Goal: Information Seeking & Learning: Learn about a topic

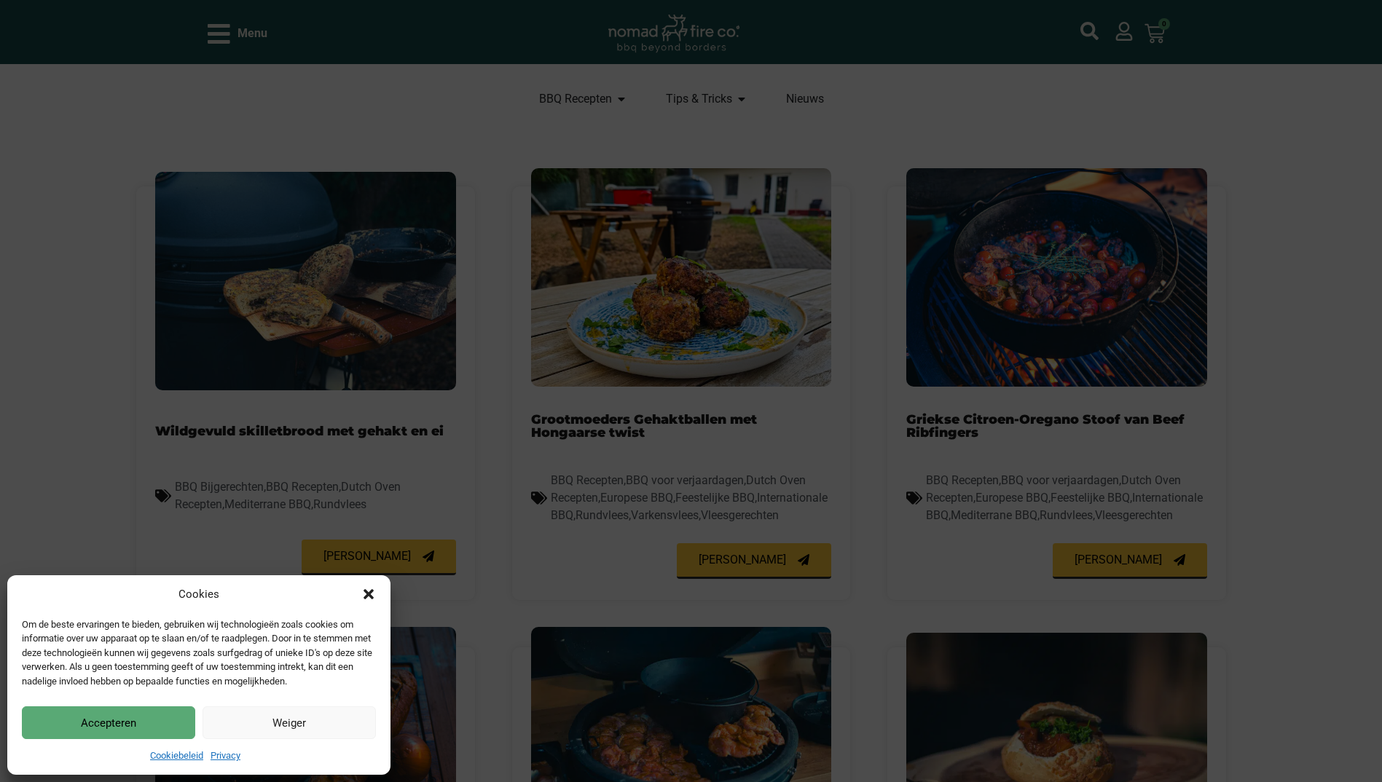
click at [369, 594] on icon "Dialog sluiten" at bounding box center [368, 594] width 10 height 10
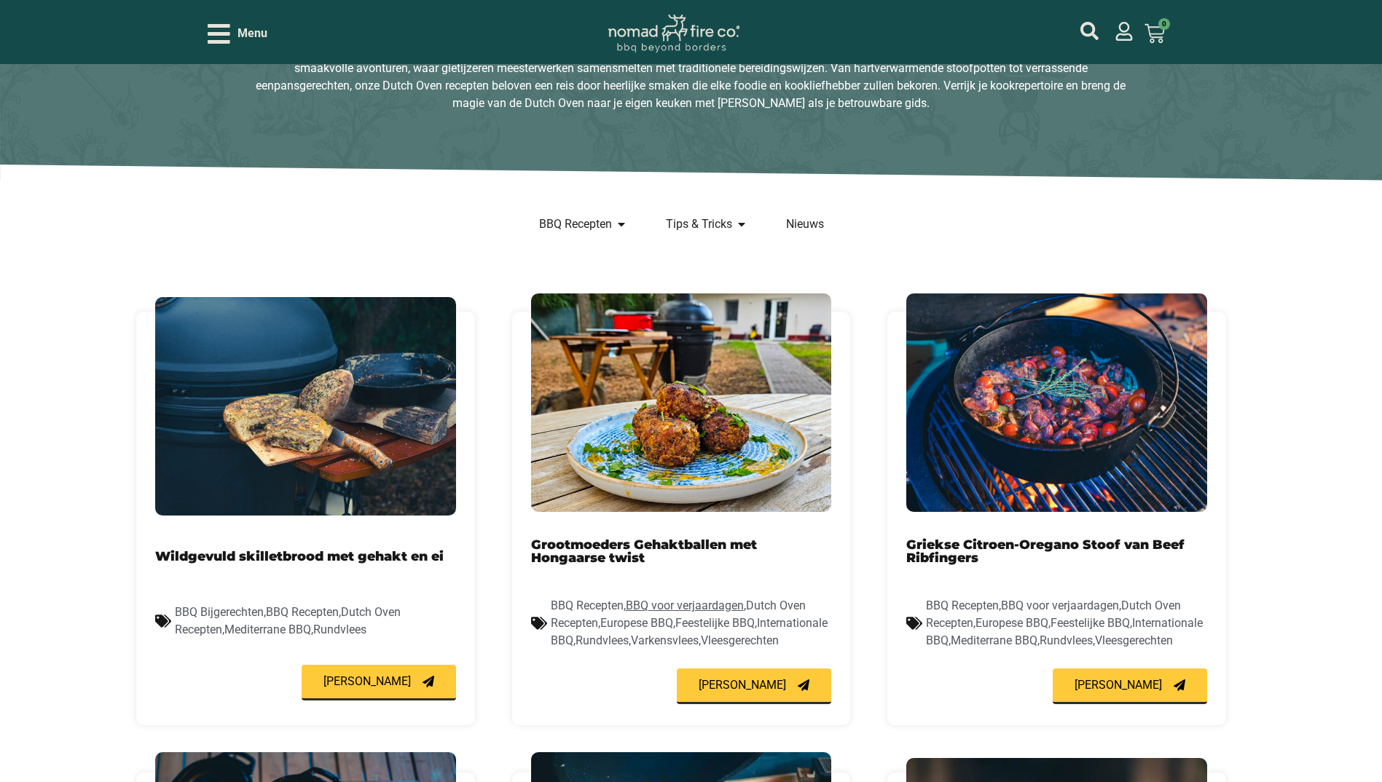
scroll to position [291, 0]
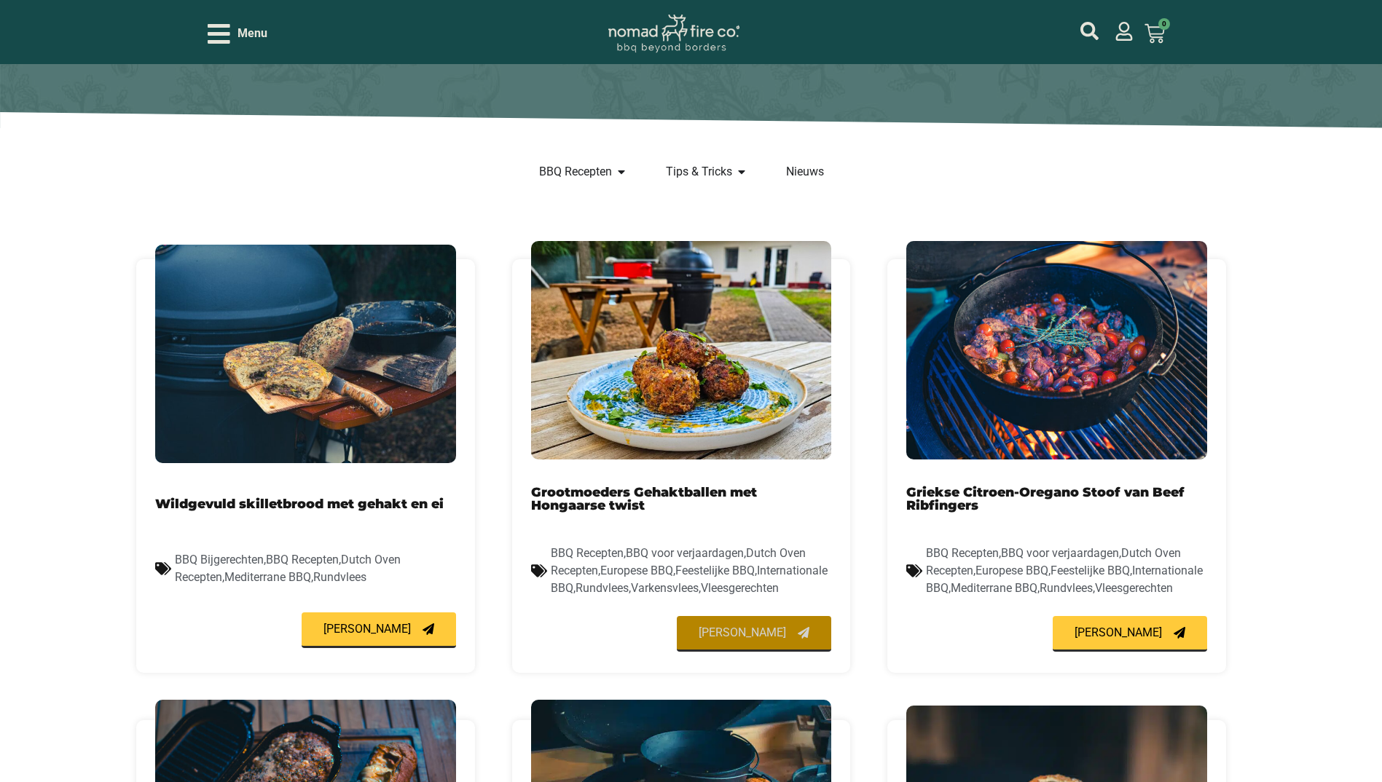
click at [773, 632] on span "[PERSON_NAME]" at bounding box center [742, 633] width 87 height 12
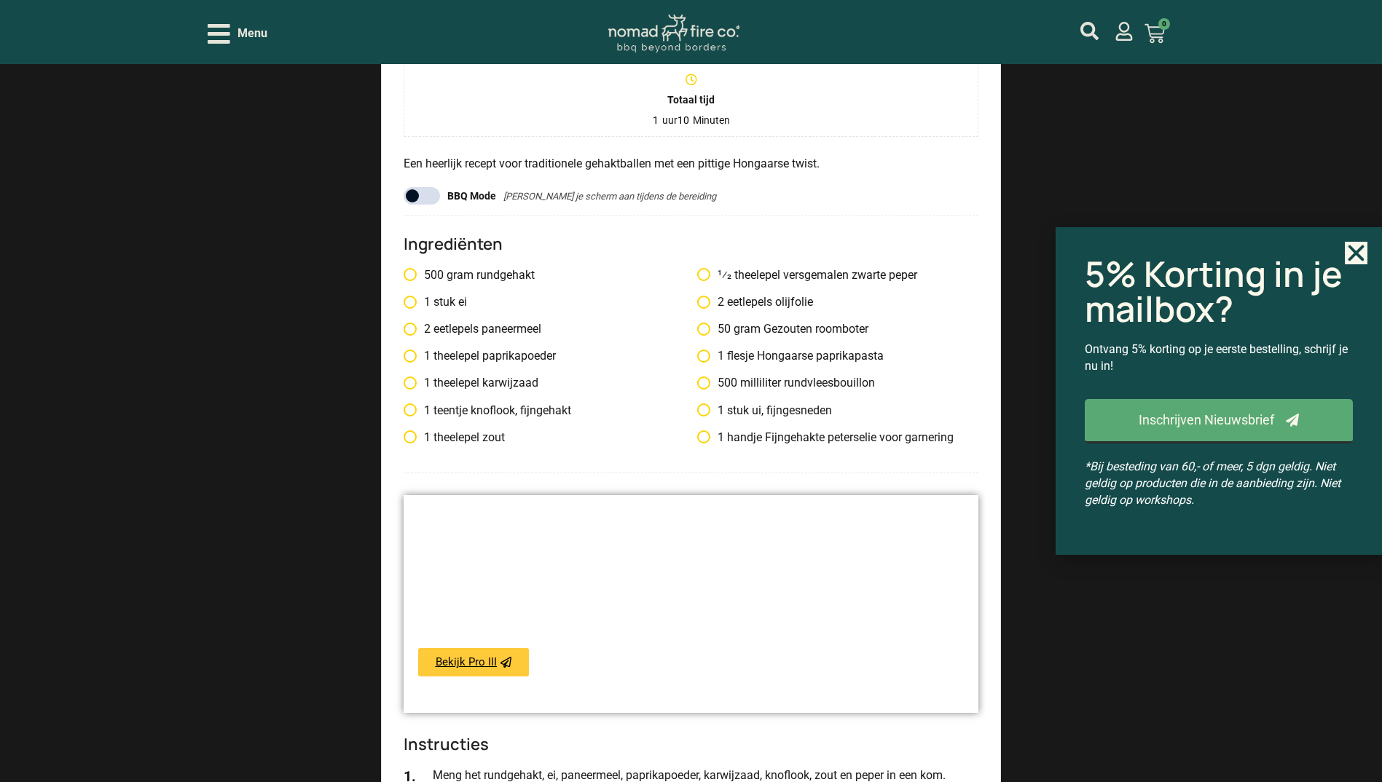
scroll to position [1457, 0]
